Goal: Transaction & Acquisition: Purchase product/service

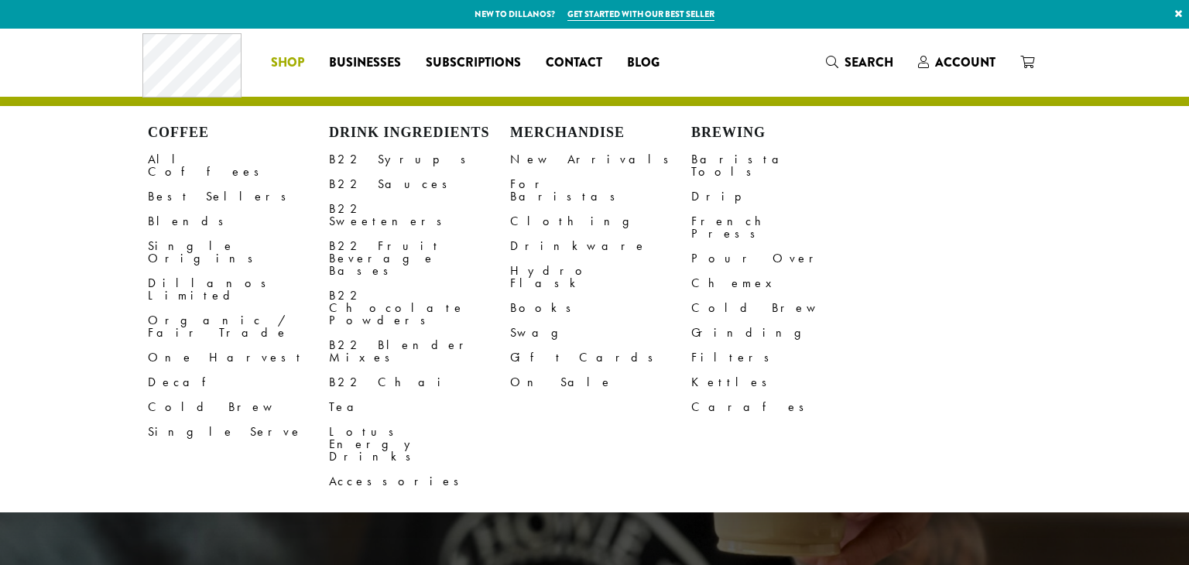
click at [298, 66] on span "Shop" at bounding box center [287, 62] width 33 height 19
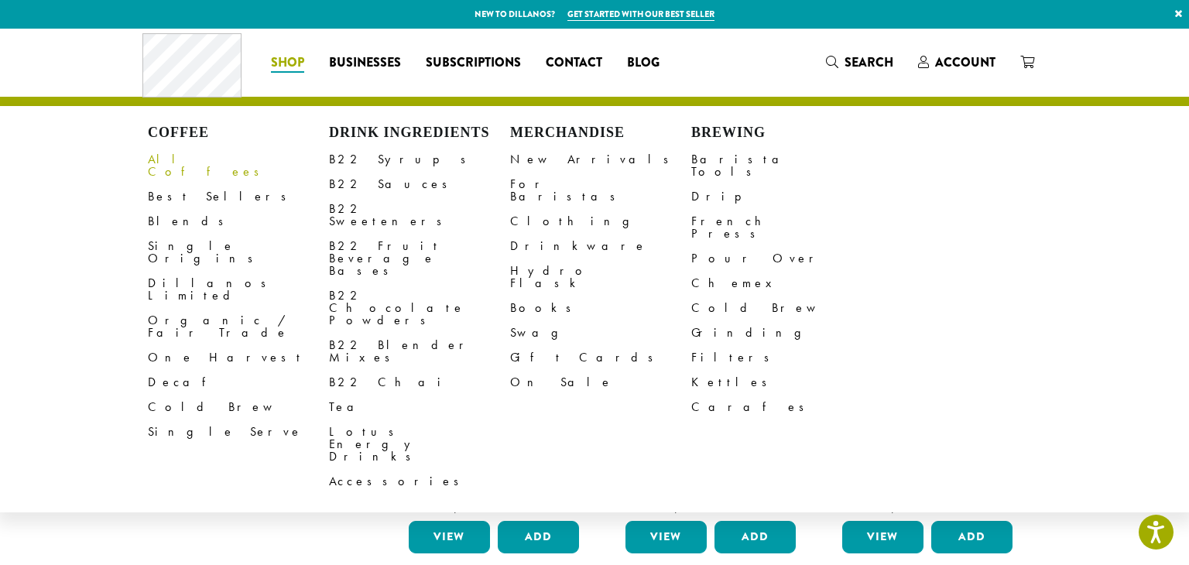
click at [181, 166] on link "All Coffees" at bounding box center [238, 165] width 181 height 37
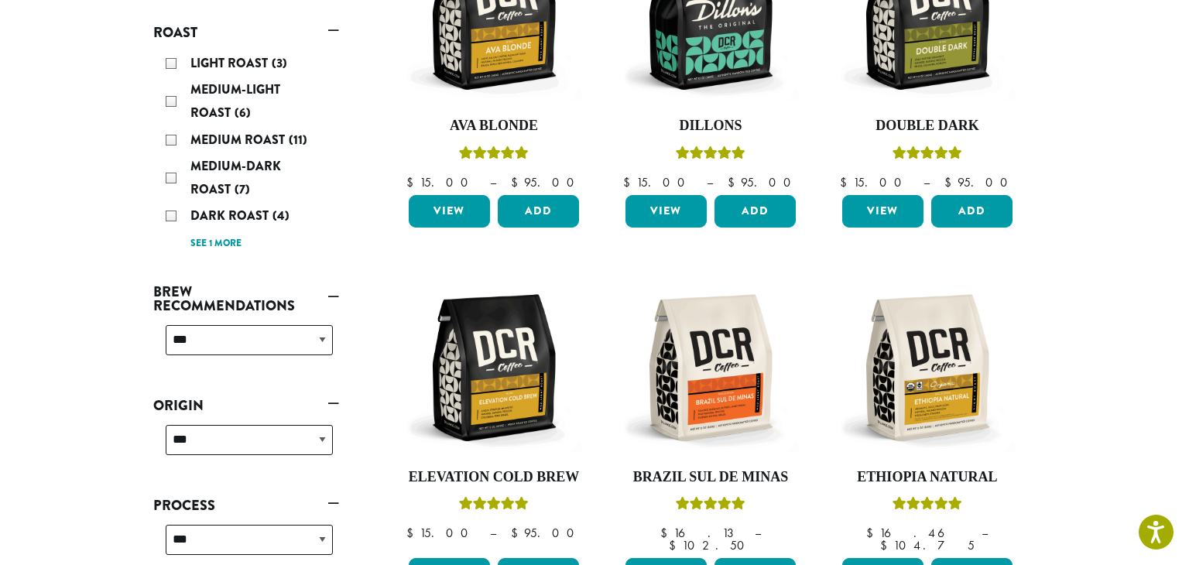
scroll to position [331, 0]
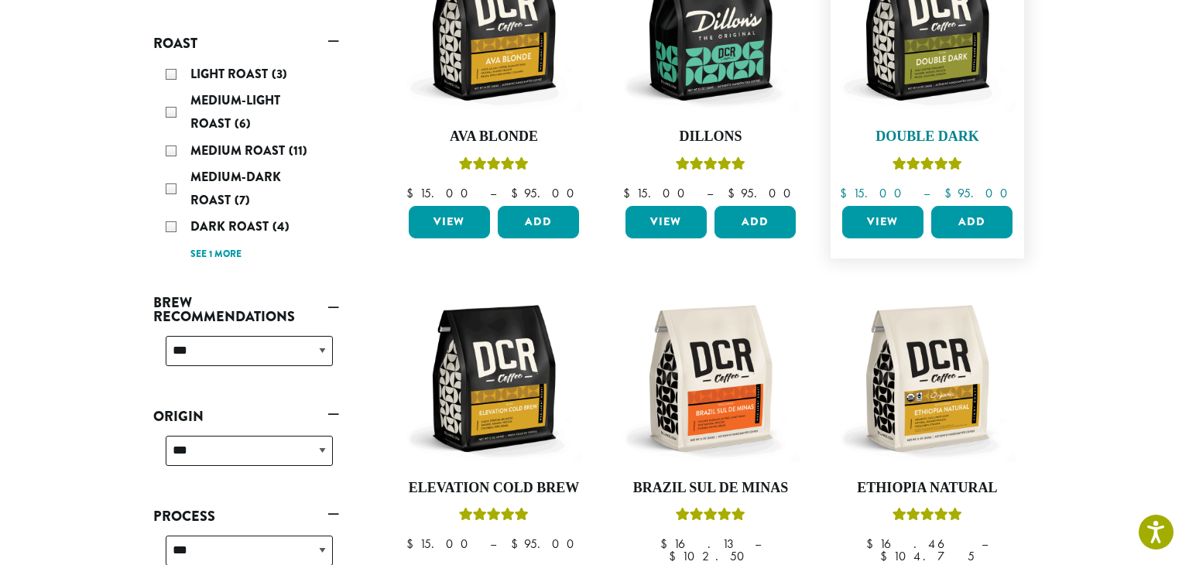
click at [907, 64] on img at bounding box center [927, 27] width 178 height 178
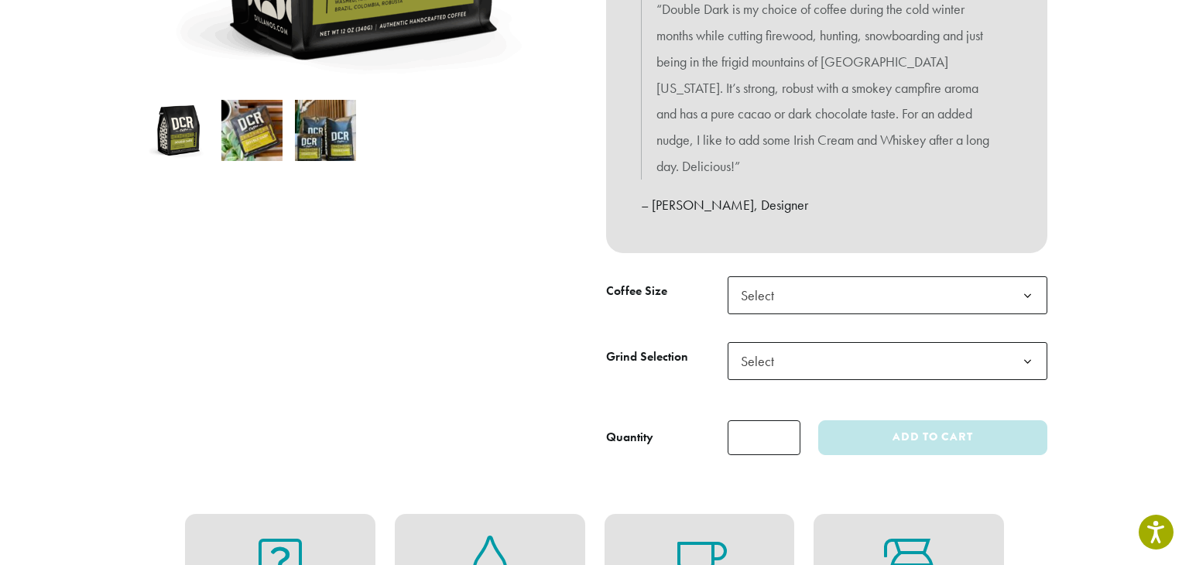
scroll to position [578, 0]
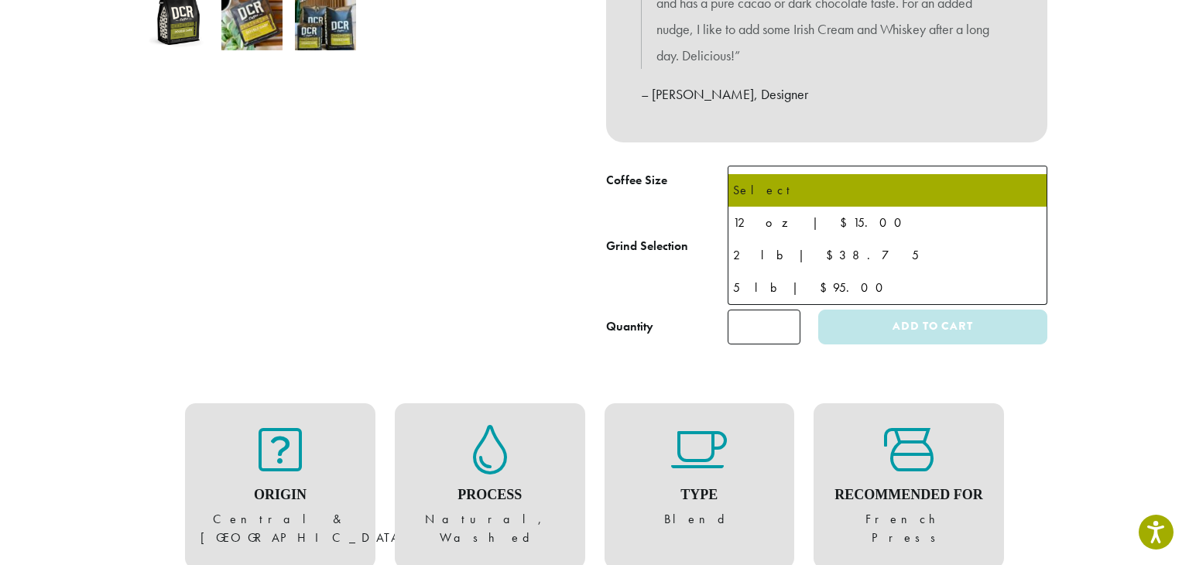
click at [999, 168] on span "Select" at bounding box center [888, 185] width 320 height 38
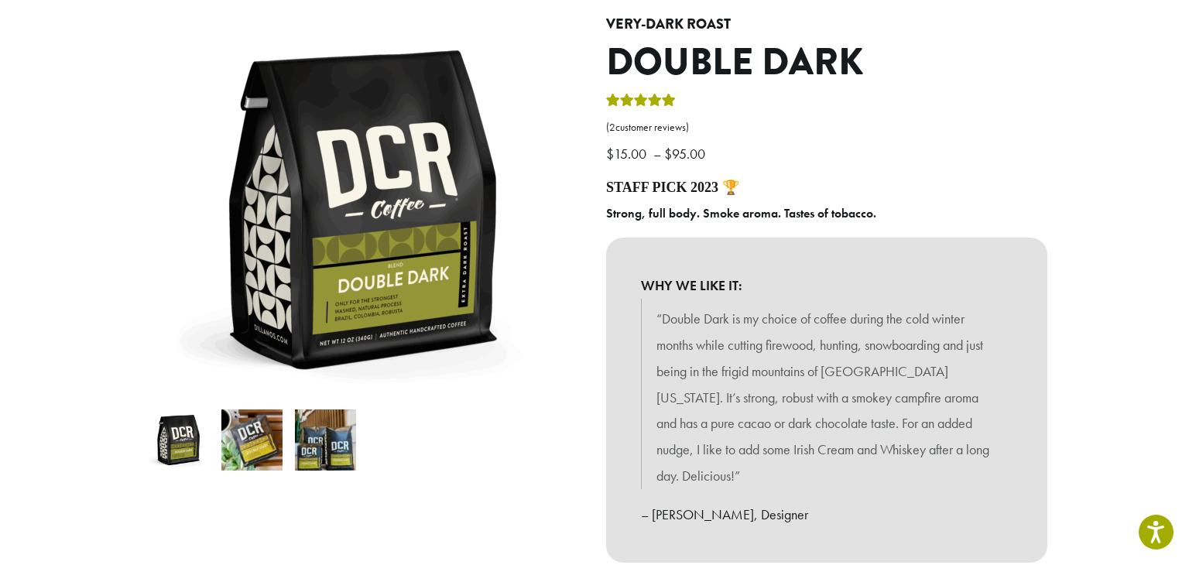
scroll to position [0, 0]
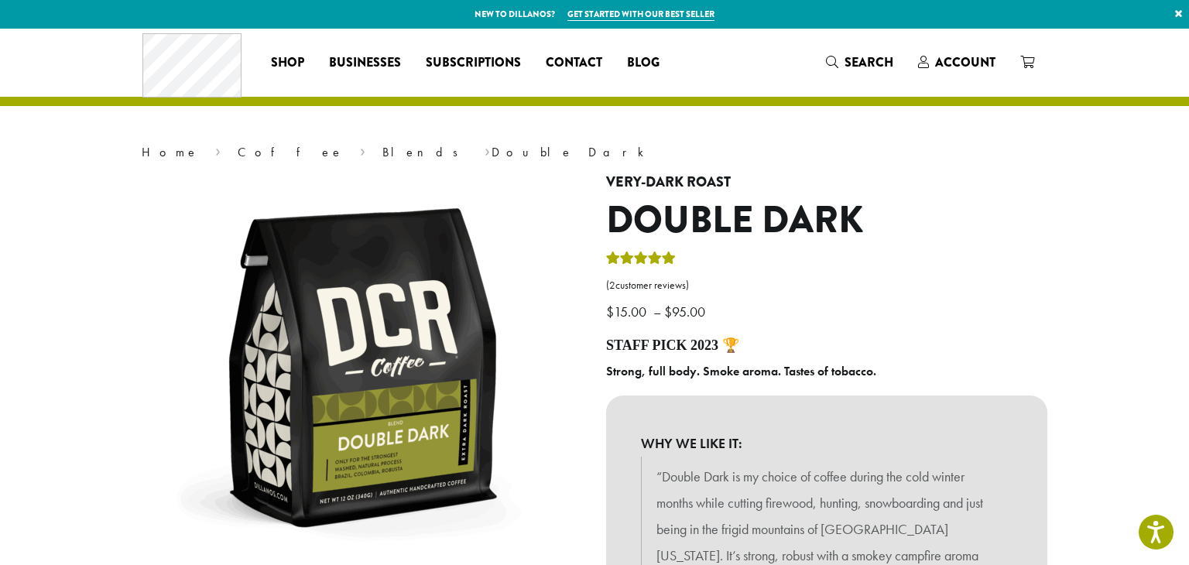
click at [1178, 13] on link "×" at bounding box center [1178, 14] width 21 height 28
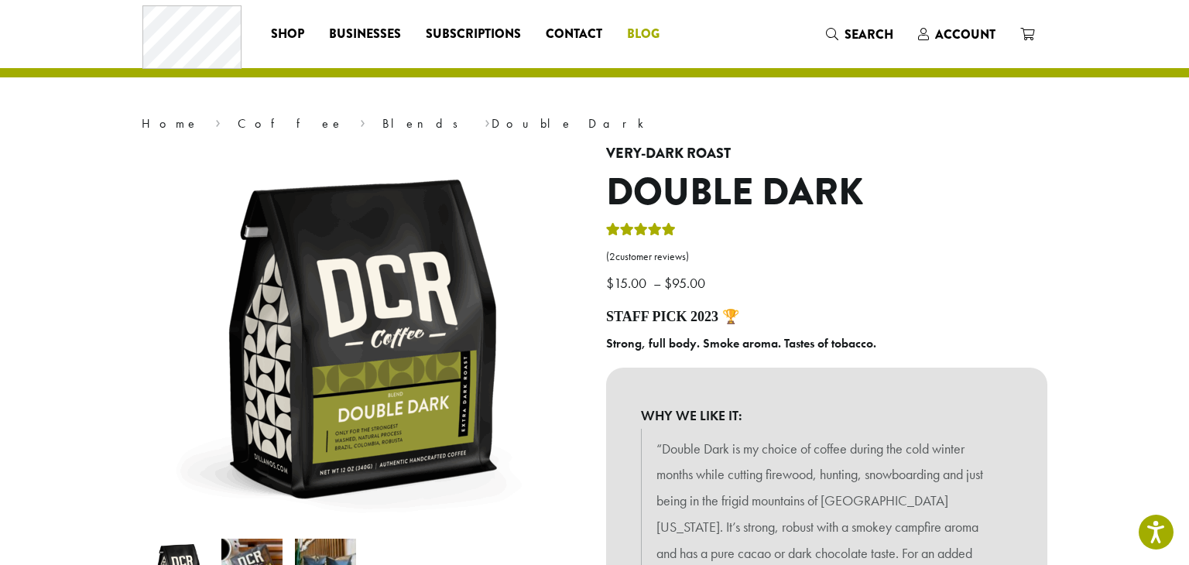
click at [638, 41] on span "Blog" at bounding box center [643, 34] width 33 height 19
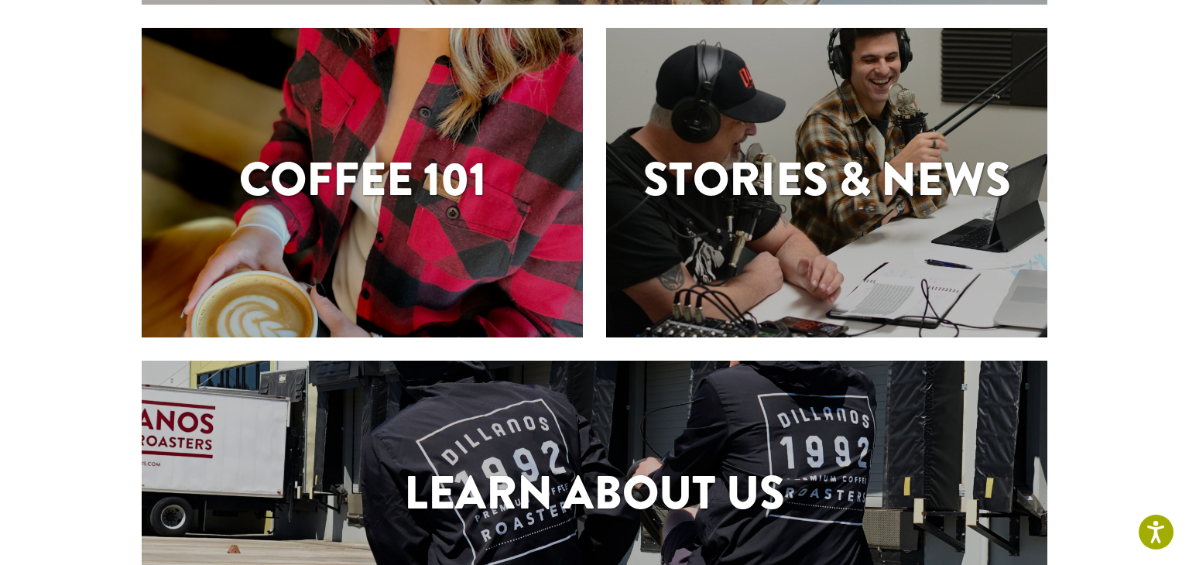
scroll to position [378, 0]
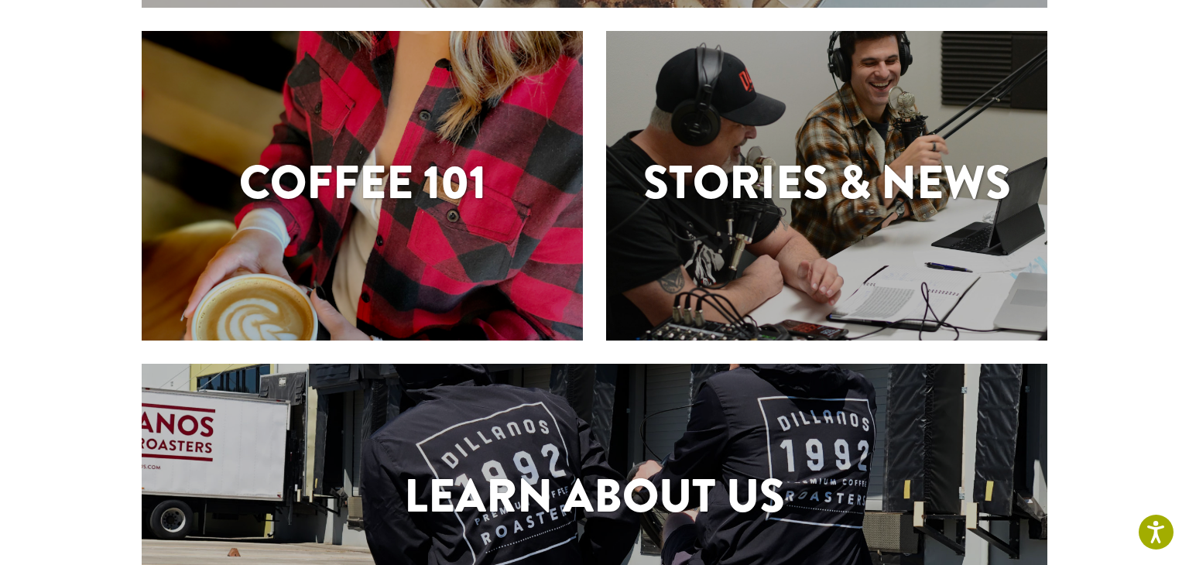
click at [350, 275] on div "Coffee 101" at bounding box center [362, 186] width 441 height 310
click at [381, 258] on div "Coffee 101" at bounding box center [362, 186] width 441 height 310
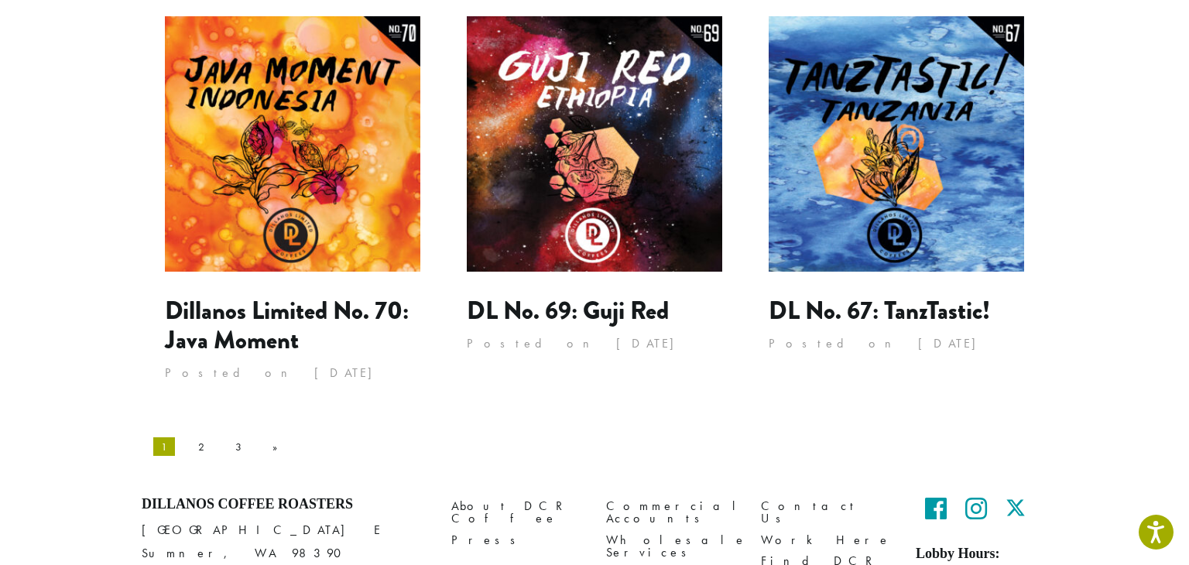
scroll to position [1458, 0]
